Goal: Find specific page/section

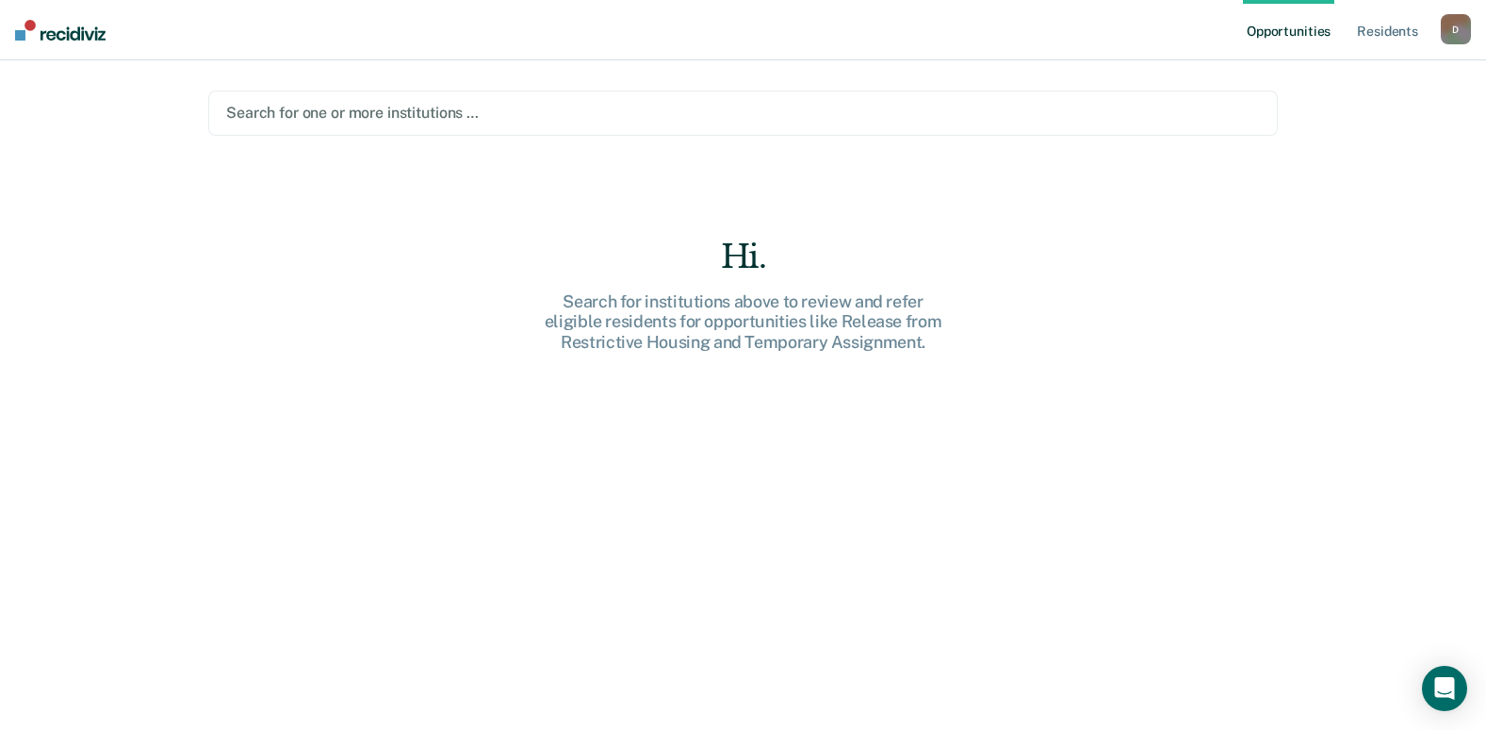
click at [272, 97] on div "Search for one or more institutions …" at bounding box center [743, 112] width 1070 height 45
